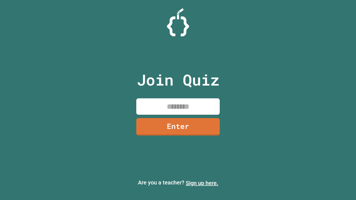
click at [202, 183] on link "Sign up here." at bounding box center [202, 183] width 33 height 7
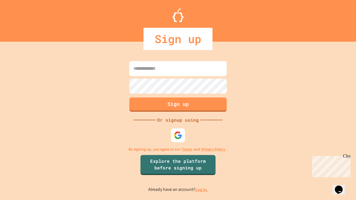
click at [202, 190] on link "Log in." at bounding box center [201, 190] width 13 height 6
